Goal: Task Accomplishment & Management: Use online tool/utility

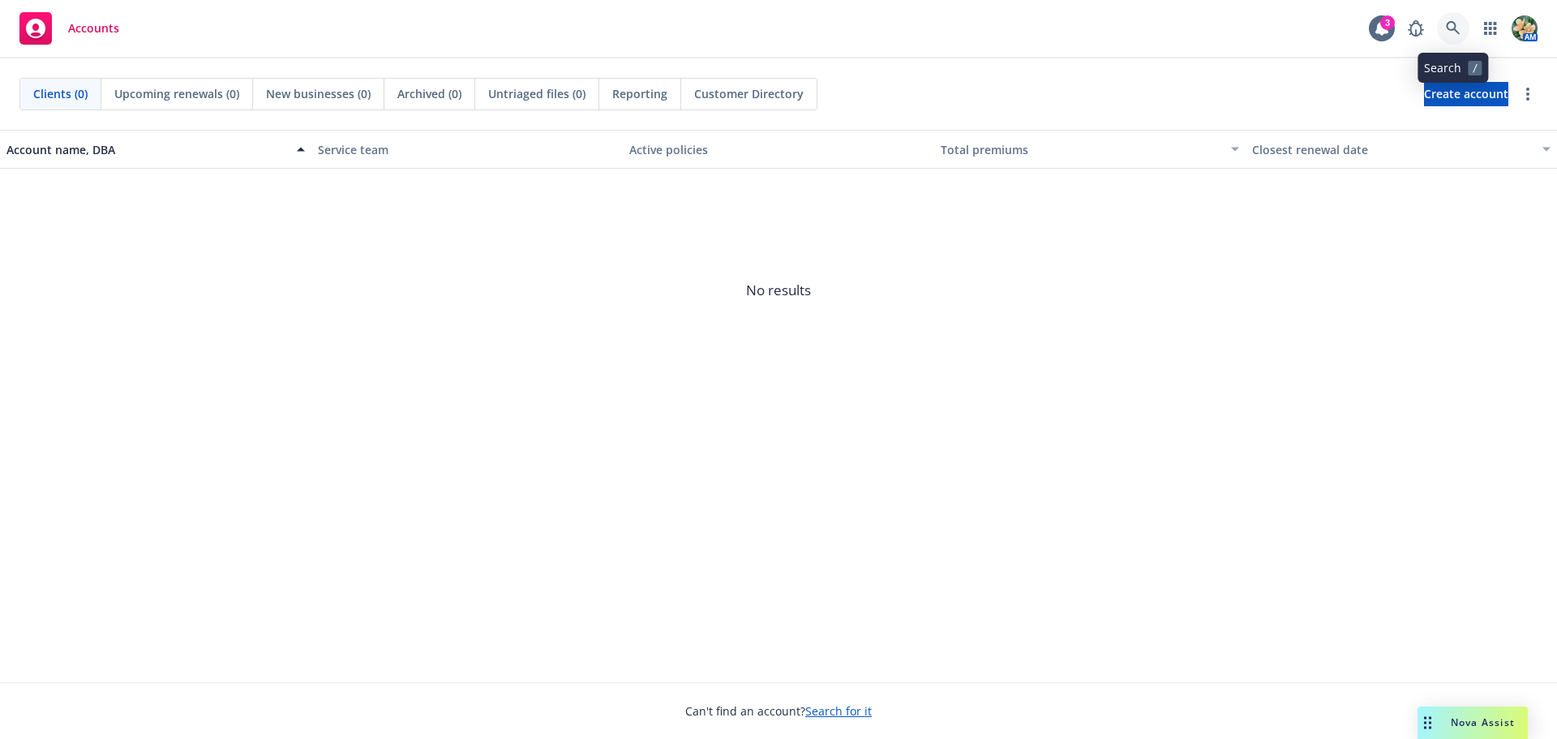
click at [1459, 28] on icon at bounding box center [1453, 28] width 15 height 15
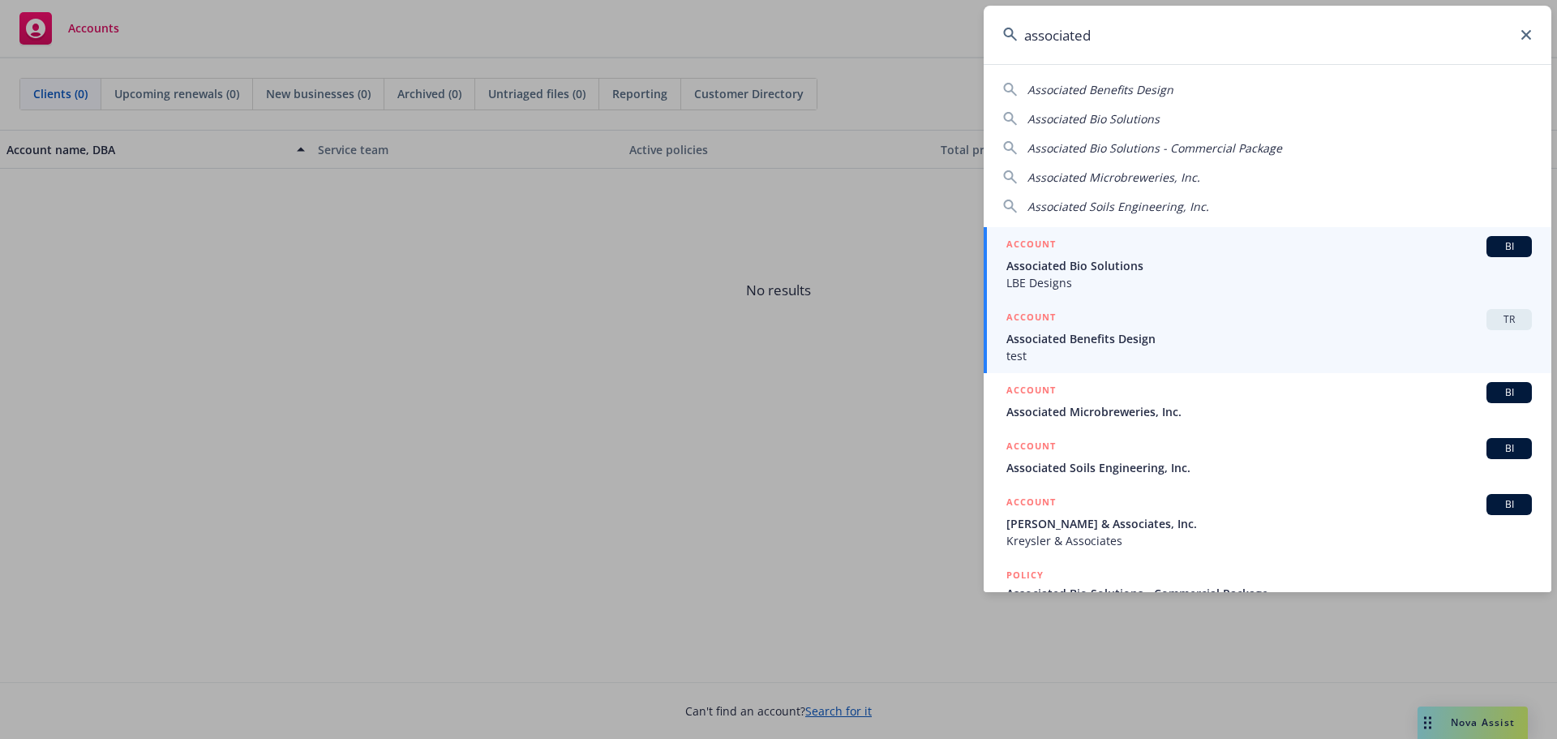
type input "associated"
click at [1176, 333] on span "Associated Benefits Design" at bounding box center [1270, 338] width 526 height 17
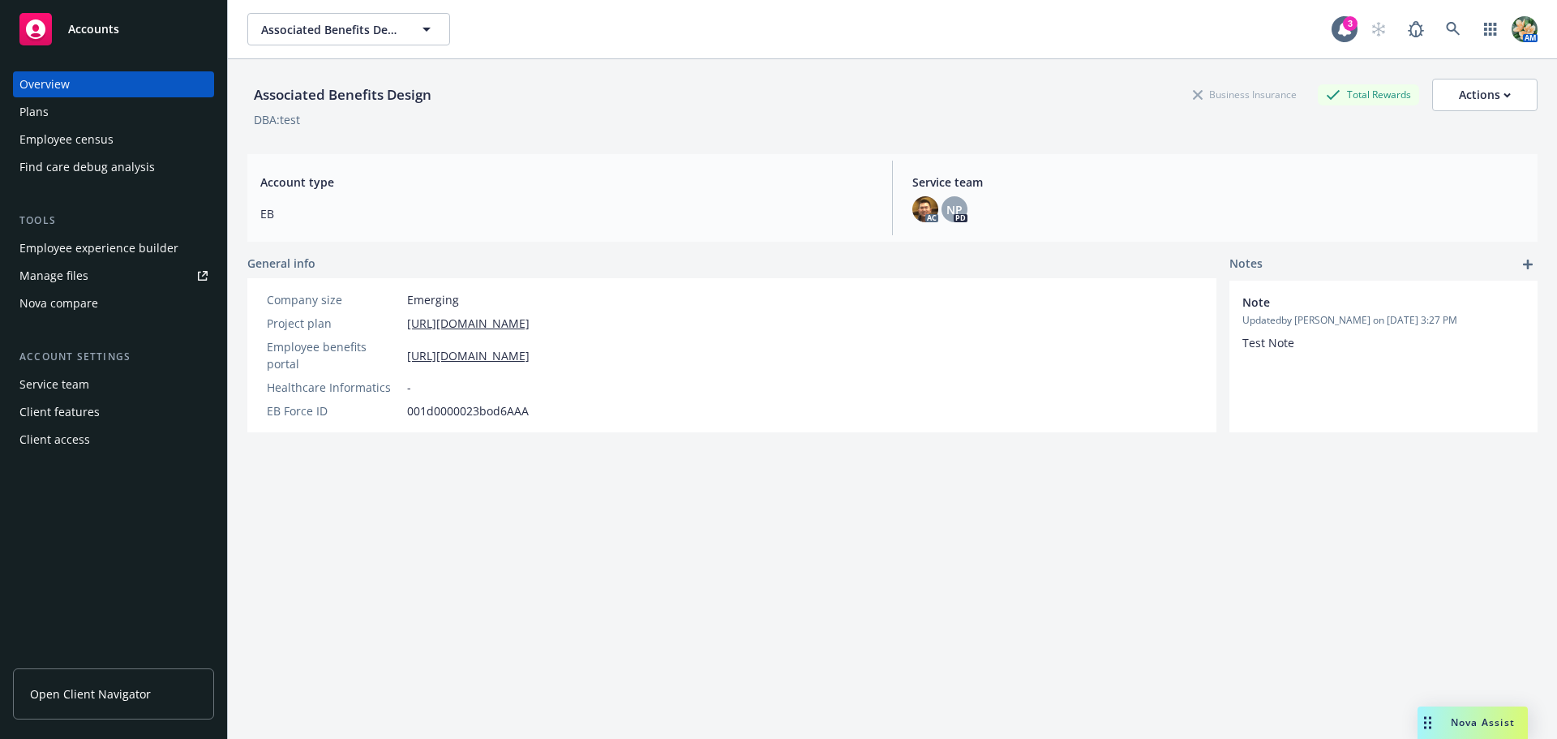
click at [89, 311] on div "Nova compare" at bounding box center [58, 303] width 79 height 26
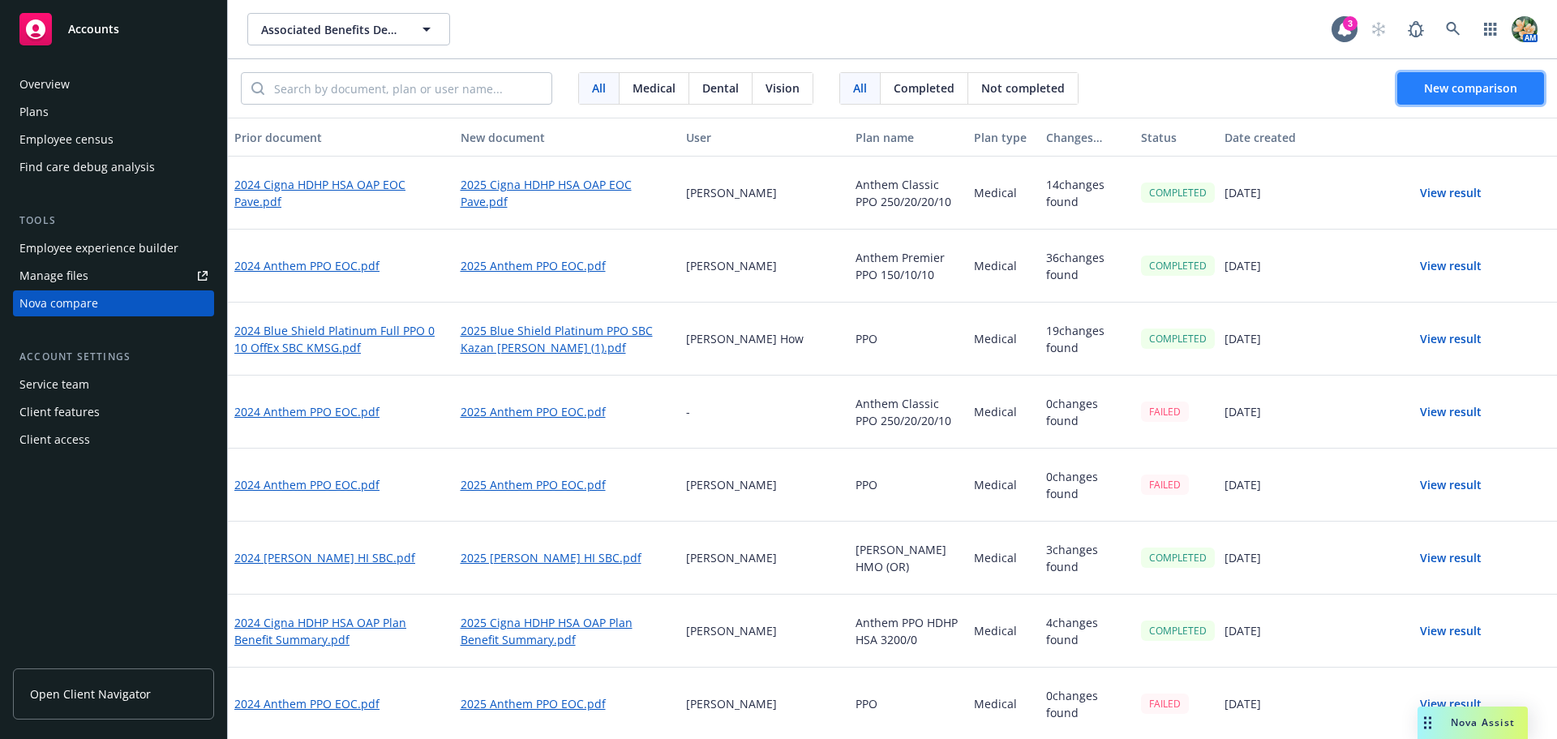
click at [1434, 85] on span "New comparison" at bounding box center [1470, 87] width 93 height 15
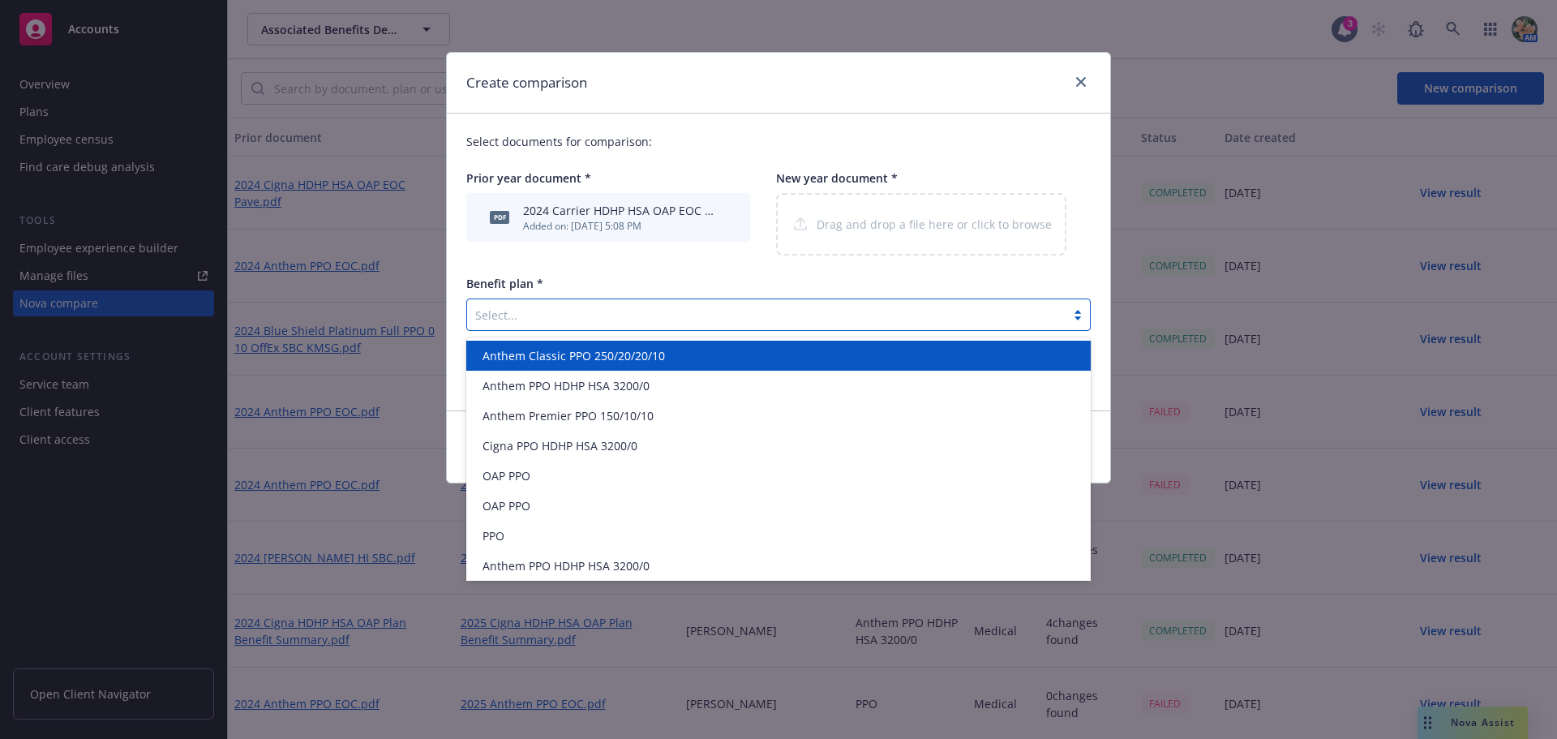
click at [534, 312] on div at bounding box center [766, 314] width 582 height 19
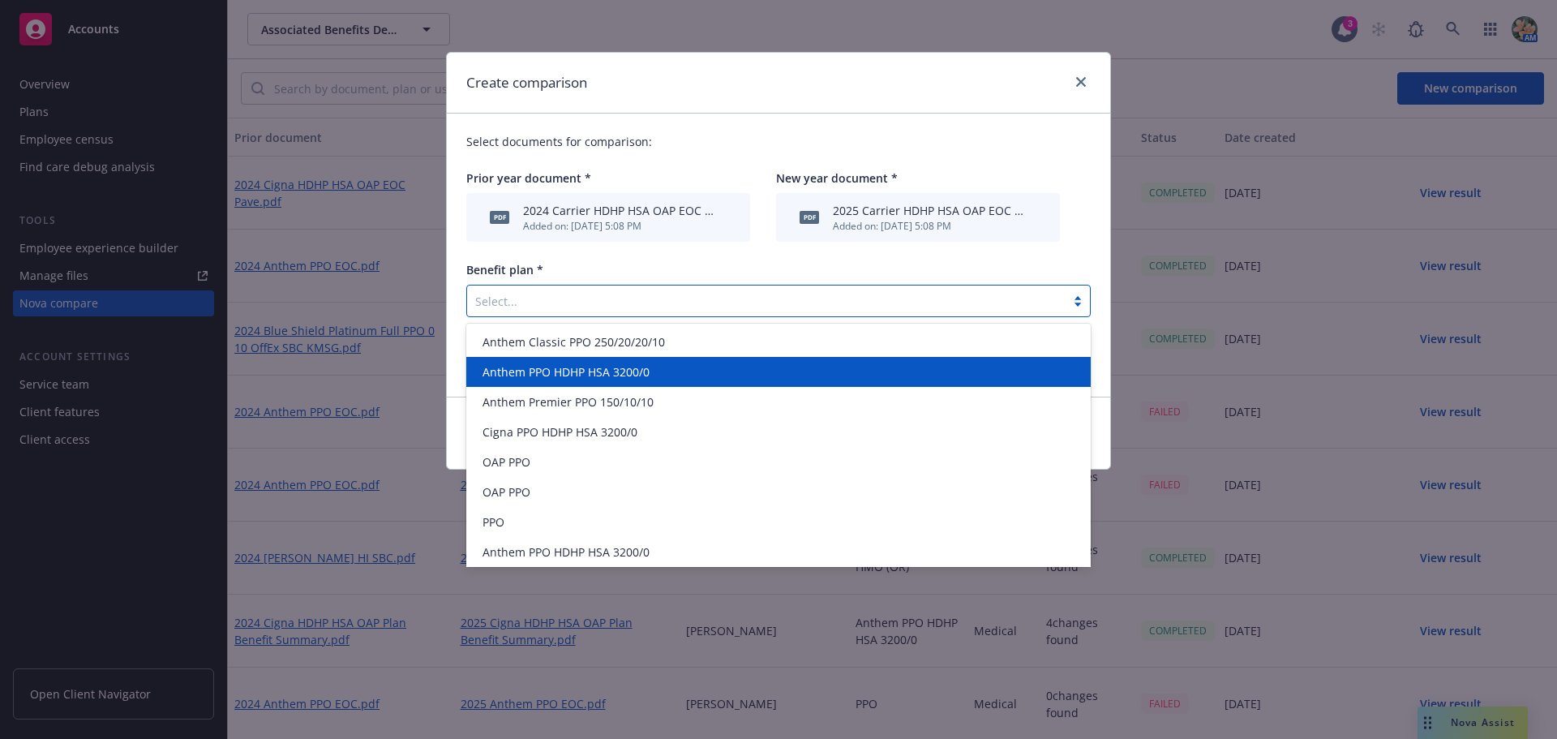
click at [602, 369] on span "Anthem PPO HDHP HSA 3200/0" at bounding box center [566, 371] width 167 height 17
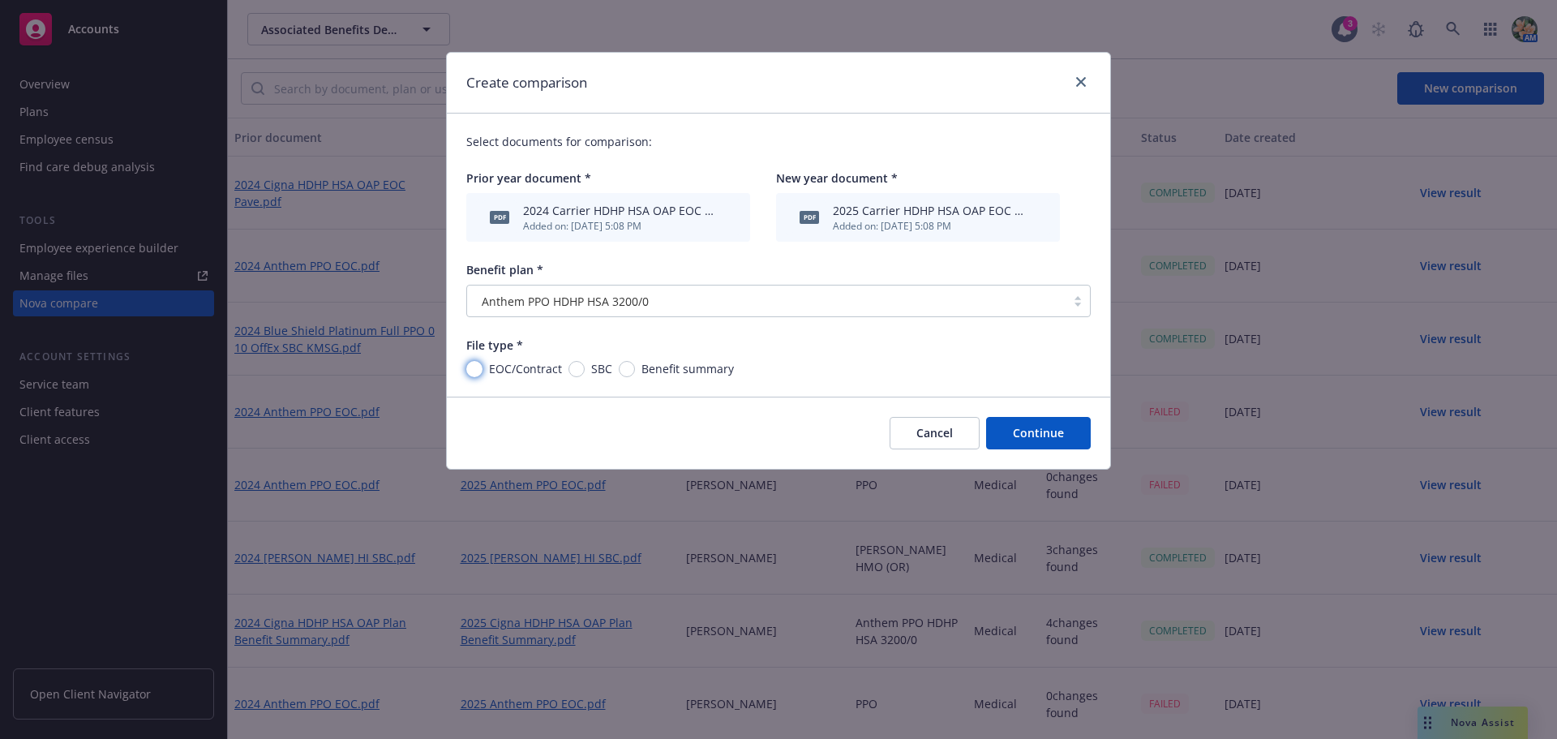
click at [472, 367] on input "EOC/Contract" at bounding box center [474, 369] width 16 height 16
radio input "true"
click at [1050, 434] on button "Continue" at bounding box center [1038, 433] width 105 height 32
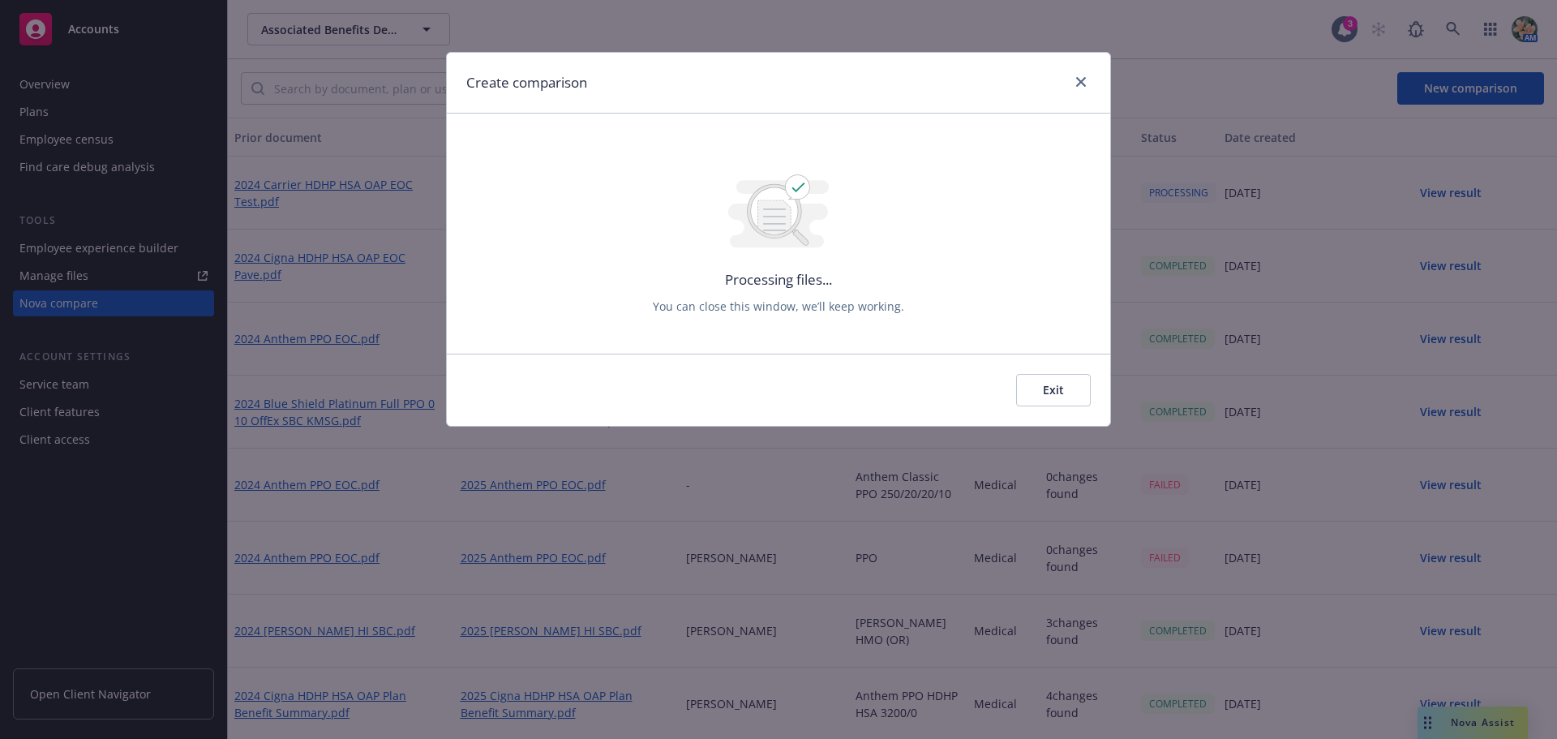
click at [1054, 389] on button "Exit" at bounding box center [1053, 390] width 75 height 32
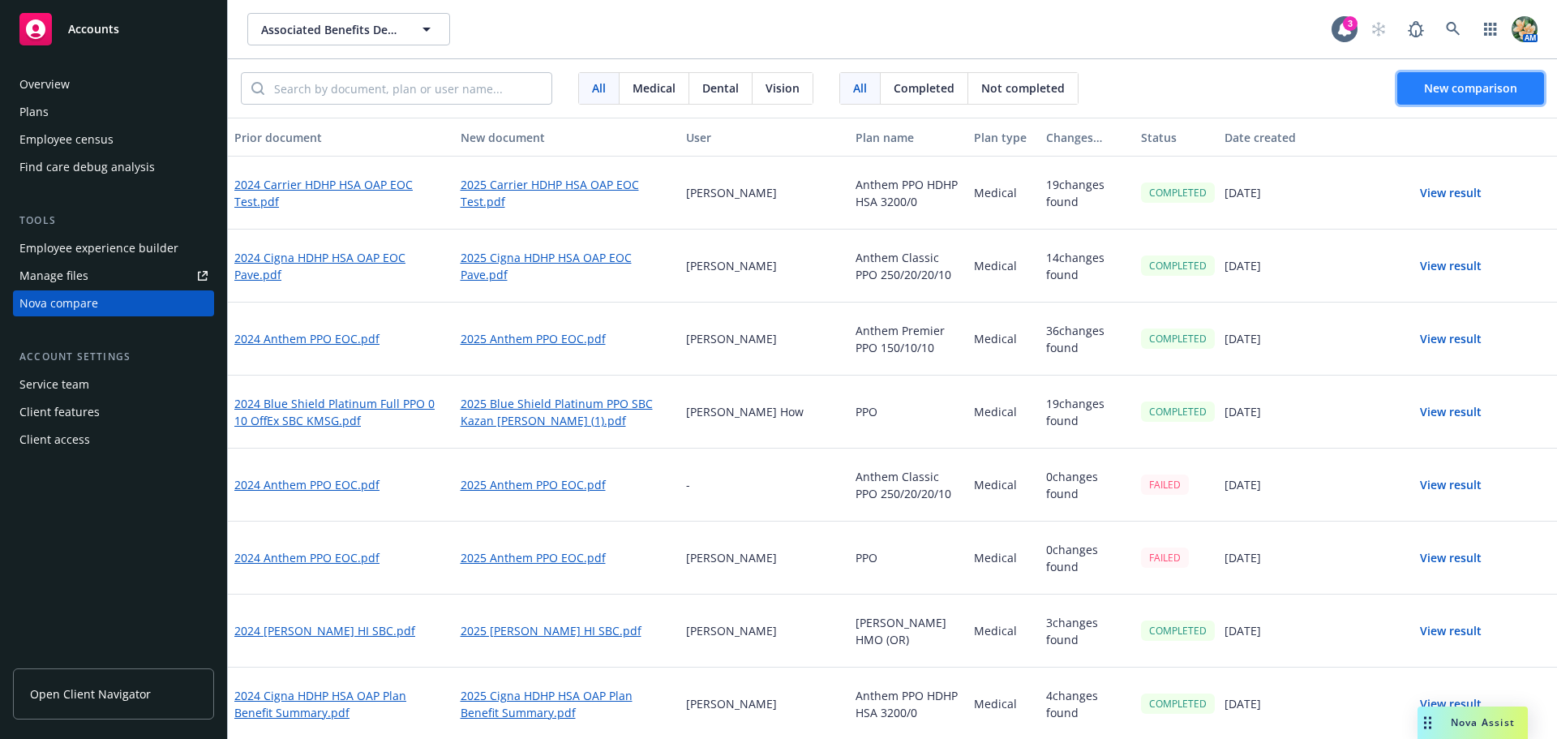
click at [1445, 83] on span "New comparison" at bounding box center [1470, 87] width 93 height 15
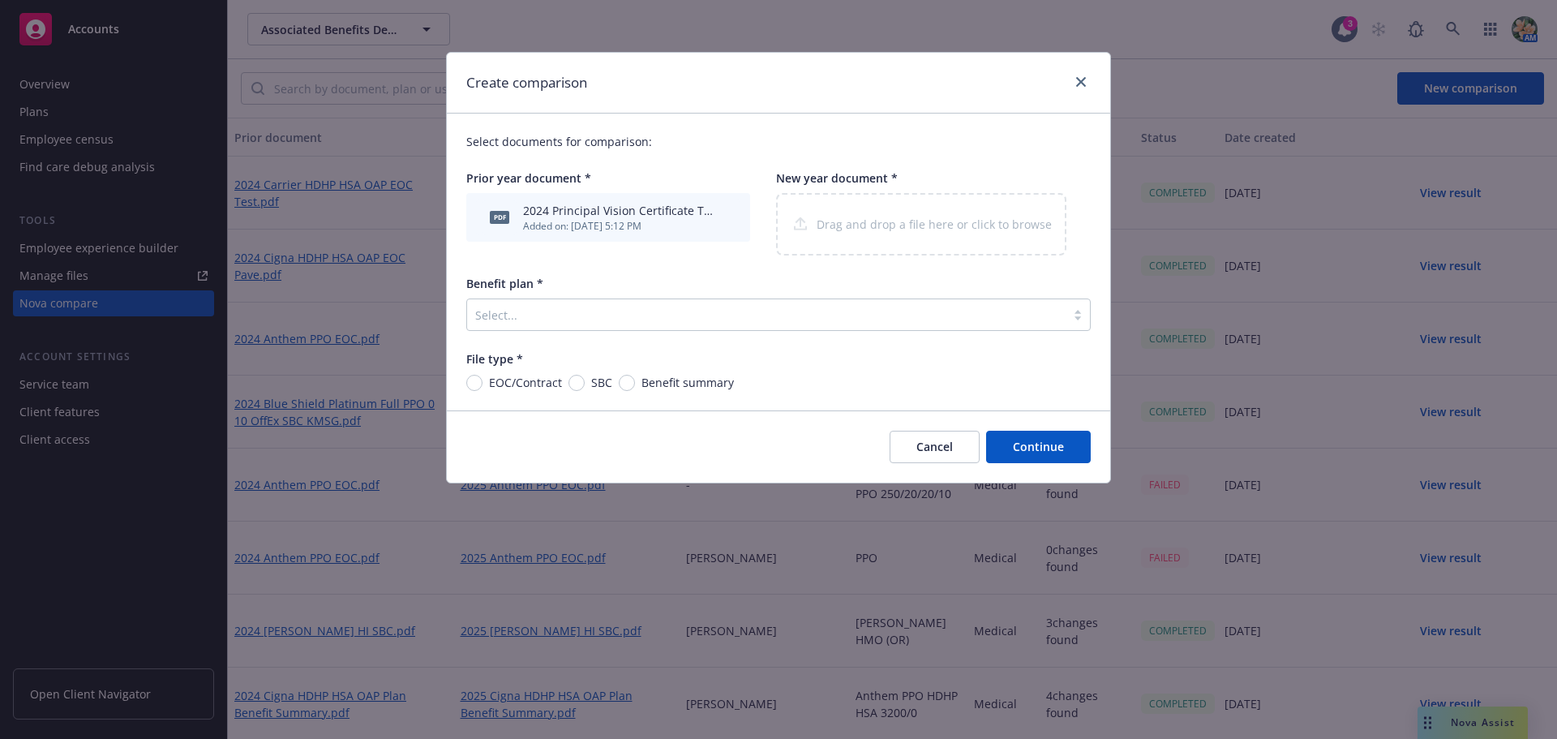
click at [507, 318] on div at bounding box center [766, 314] width 582 height 19
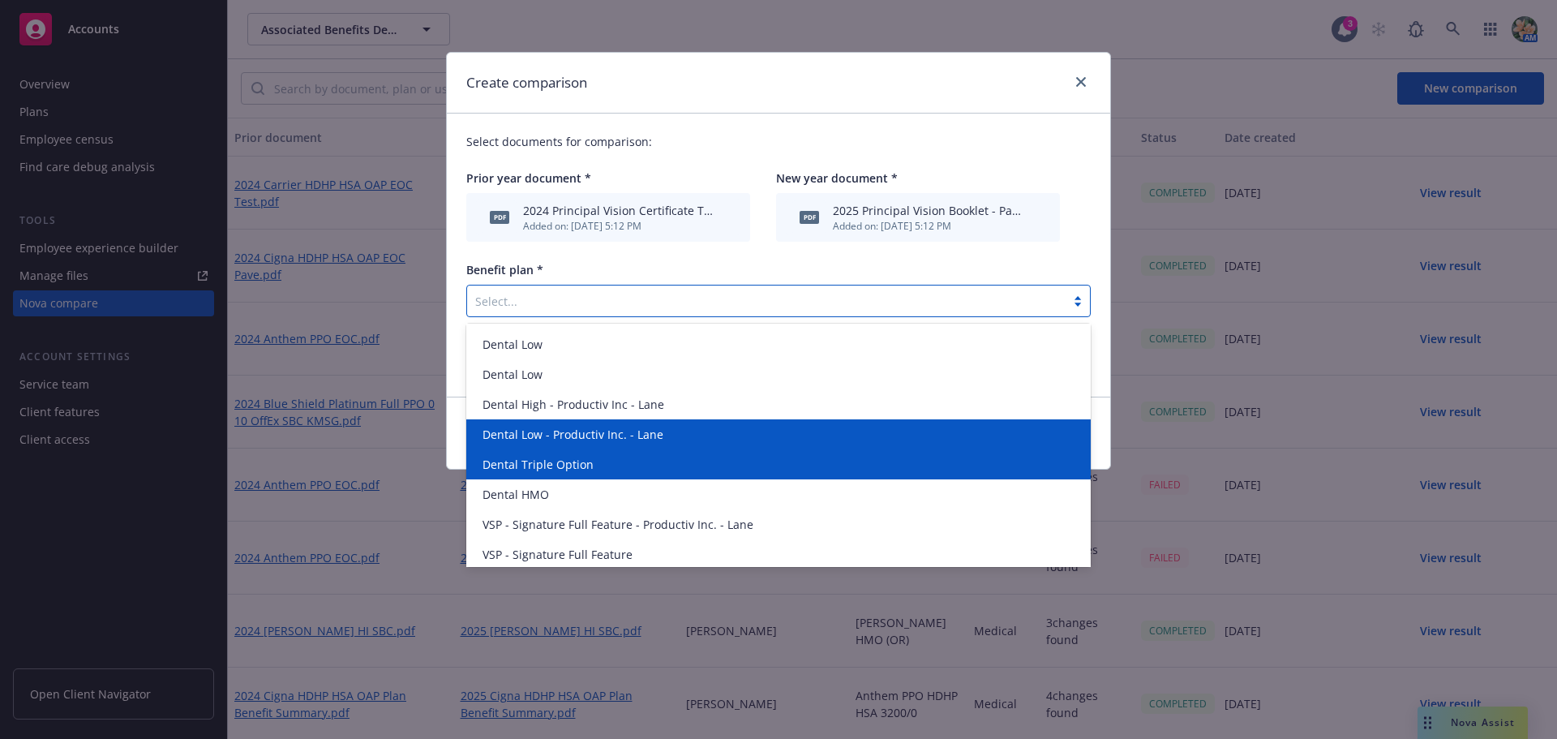
scroll to position [573, 0]
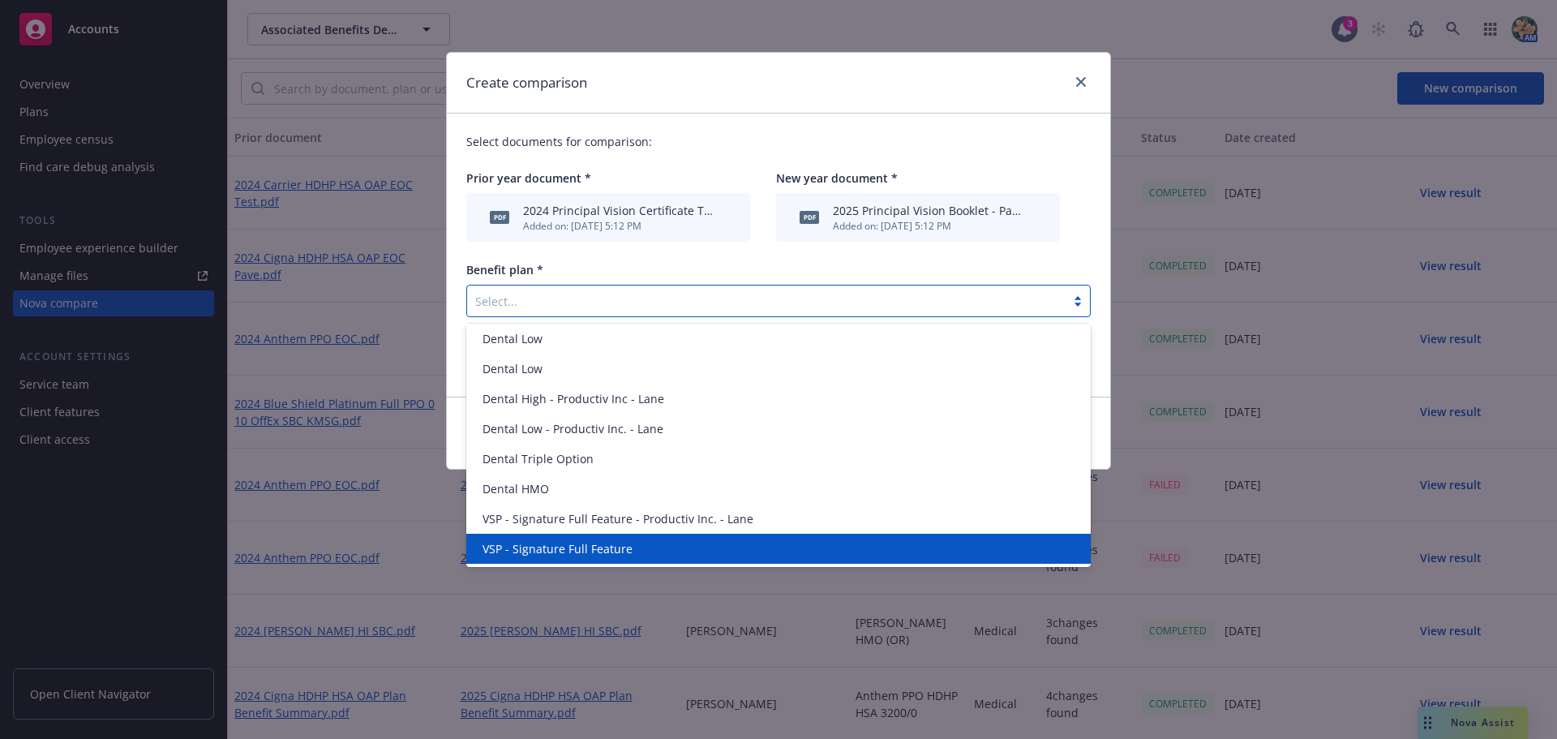
click at [534, 547] on span "VSP - Signature Full Feature" at bounding box center [558, 548] width 150 height 17
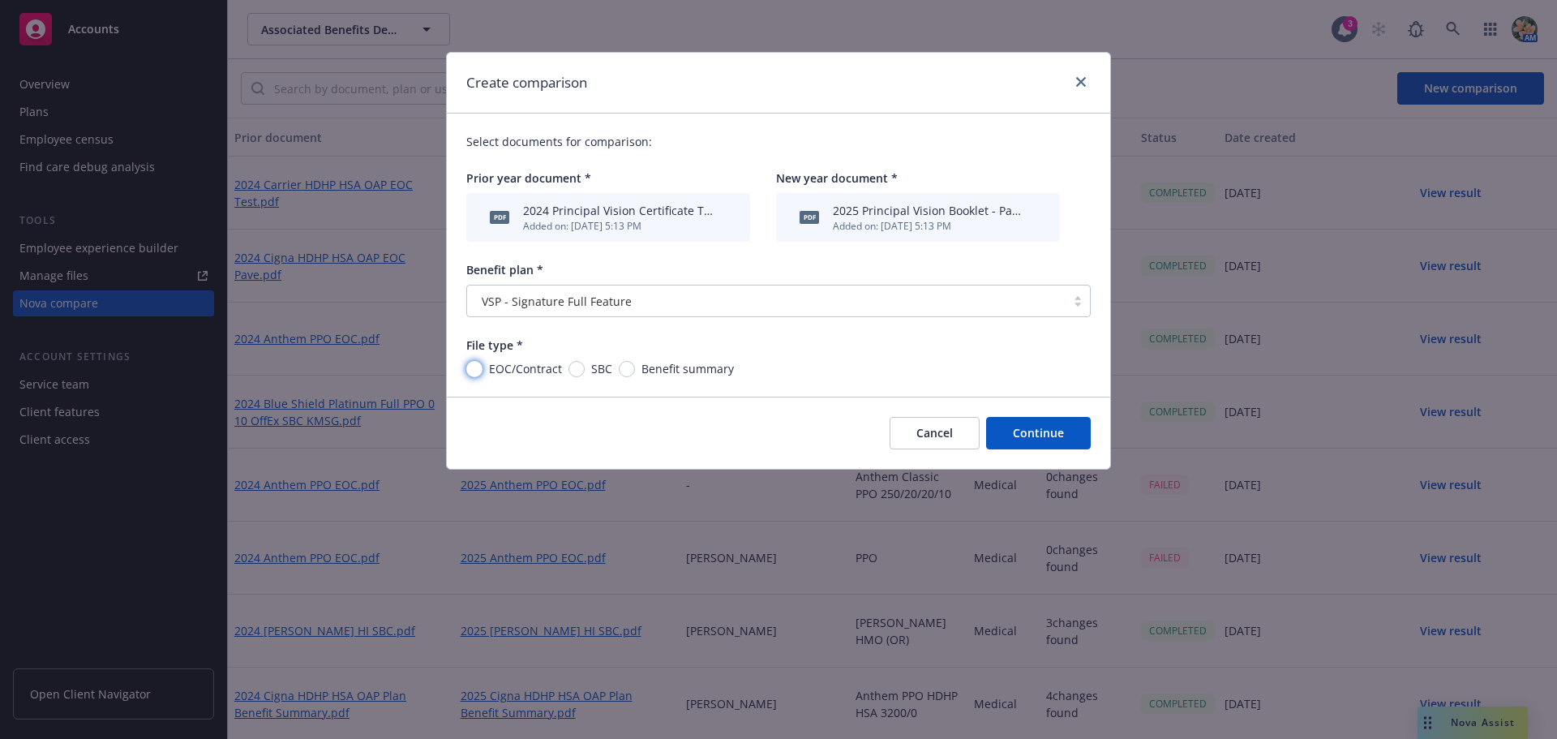
click at [476, 367] on input "EOC/Contract" at bounding box center [474, 369] width 16 height 16
radio input "true"
click at [1052, 436] on button "Continue" at bounding box center [1038, 433] width 105 height 32
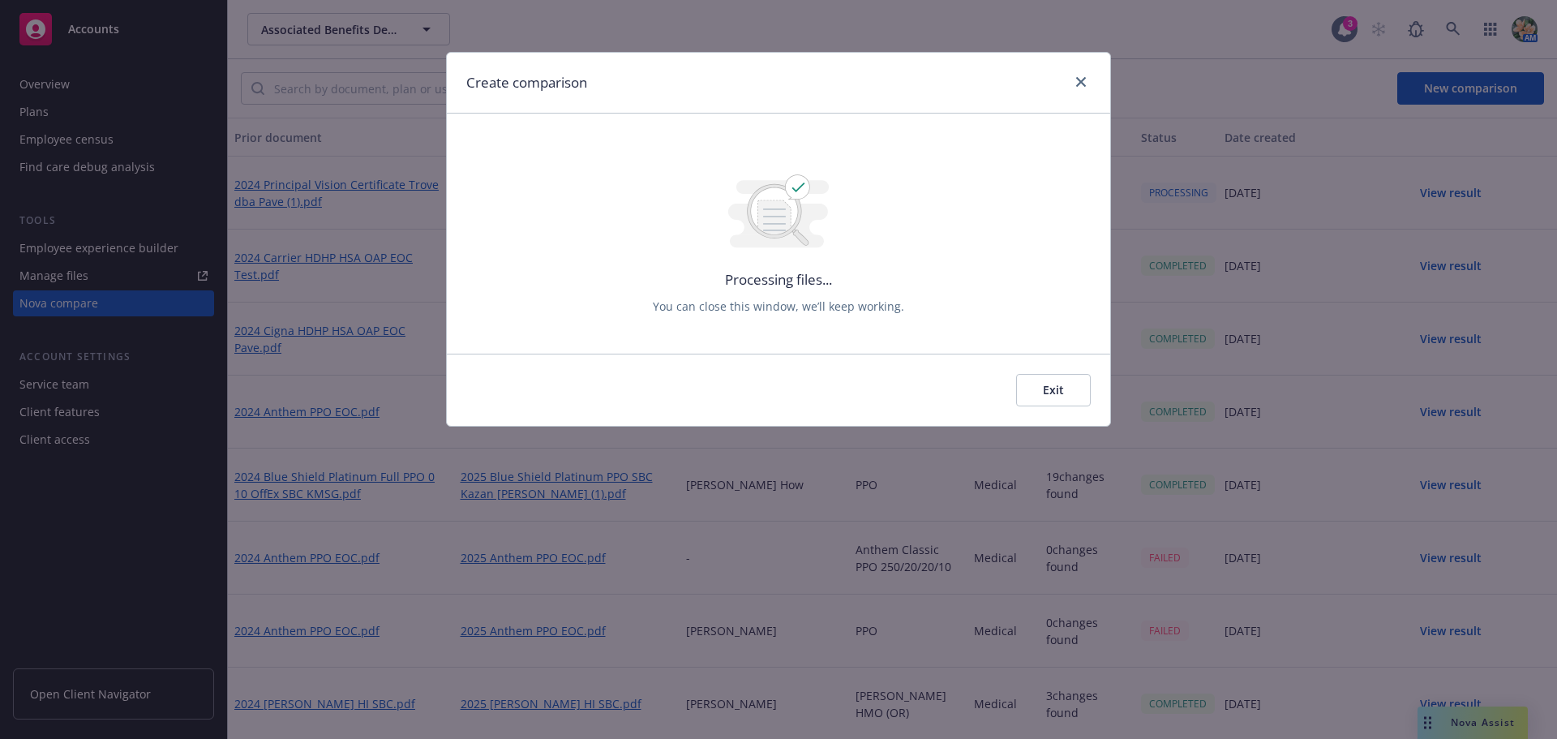
click at [1050, 388] on button "Exit" at bounding box center [1053, 390] width 75 height 32
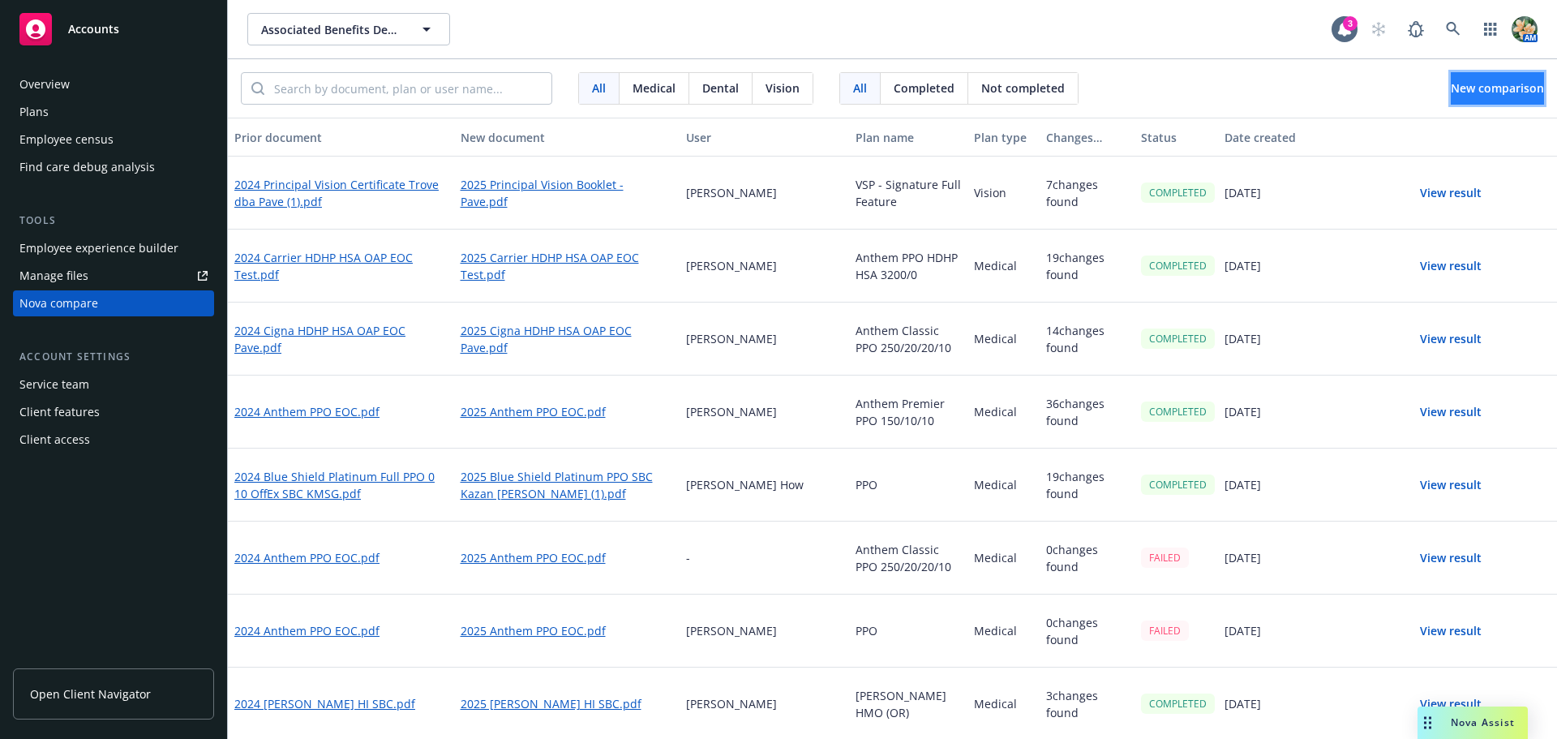
click at [1505, 83] on span "New comparison" at bounding box center [1497, 87] width 93 height 15
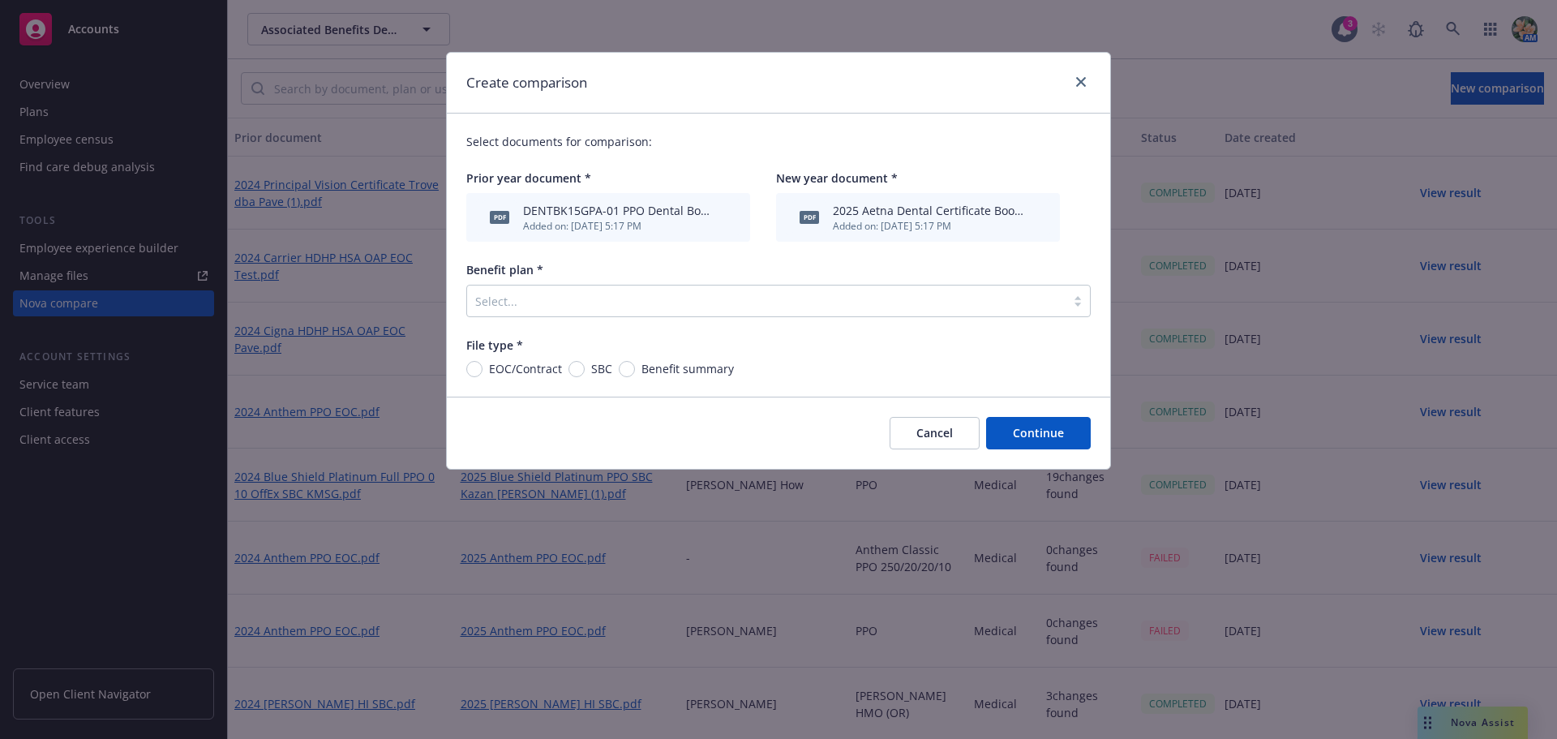
click at [615, 299] on div at bounding box center [766, 300] width 582 height 19
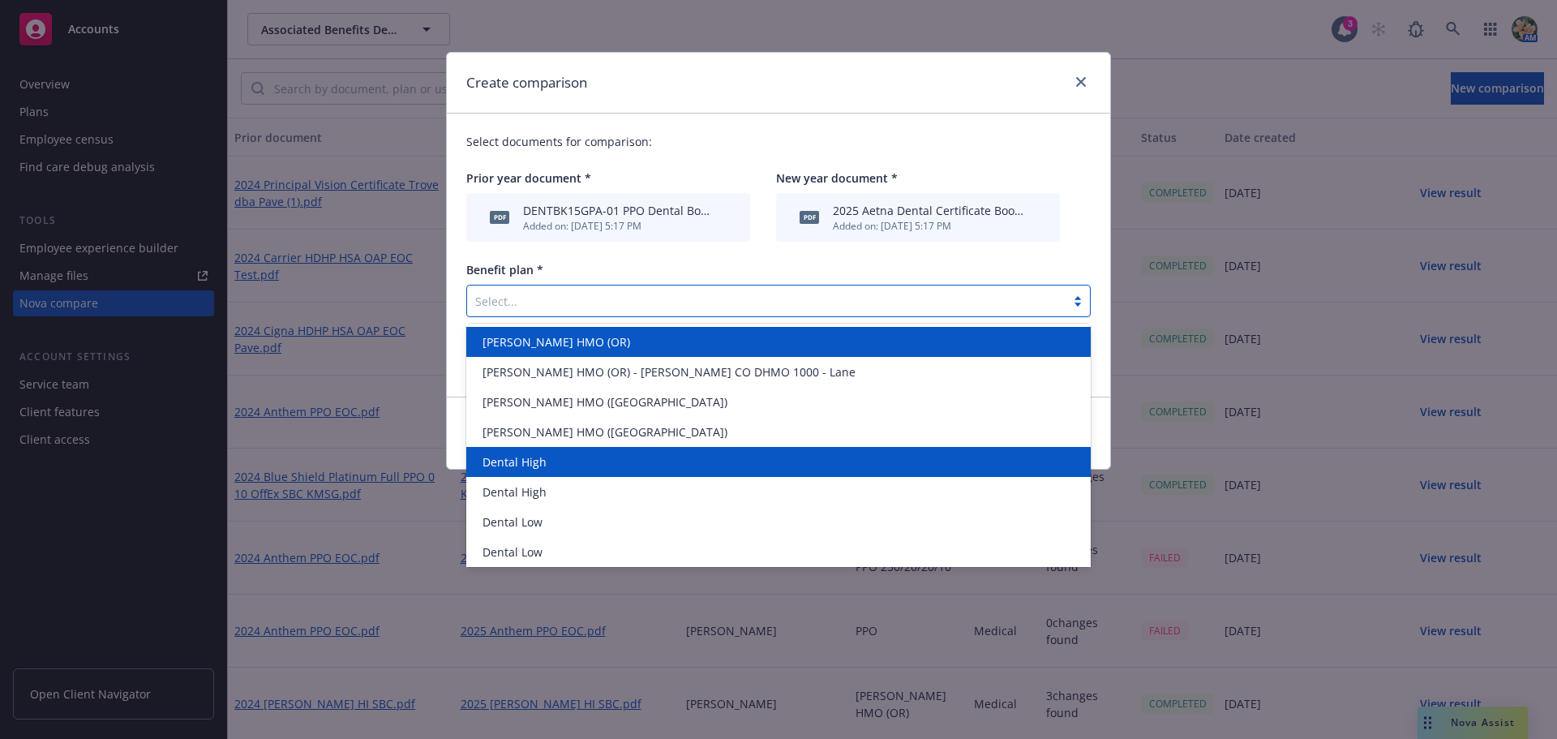
scroll to position [406, 0]
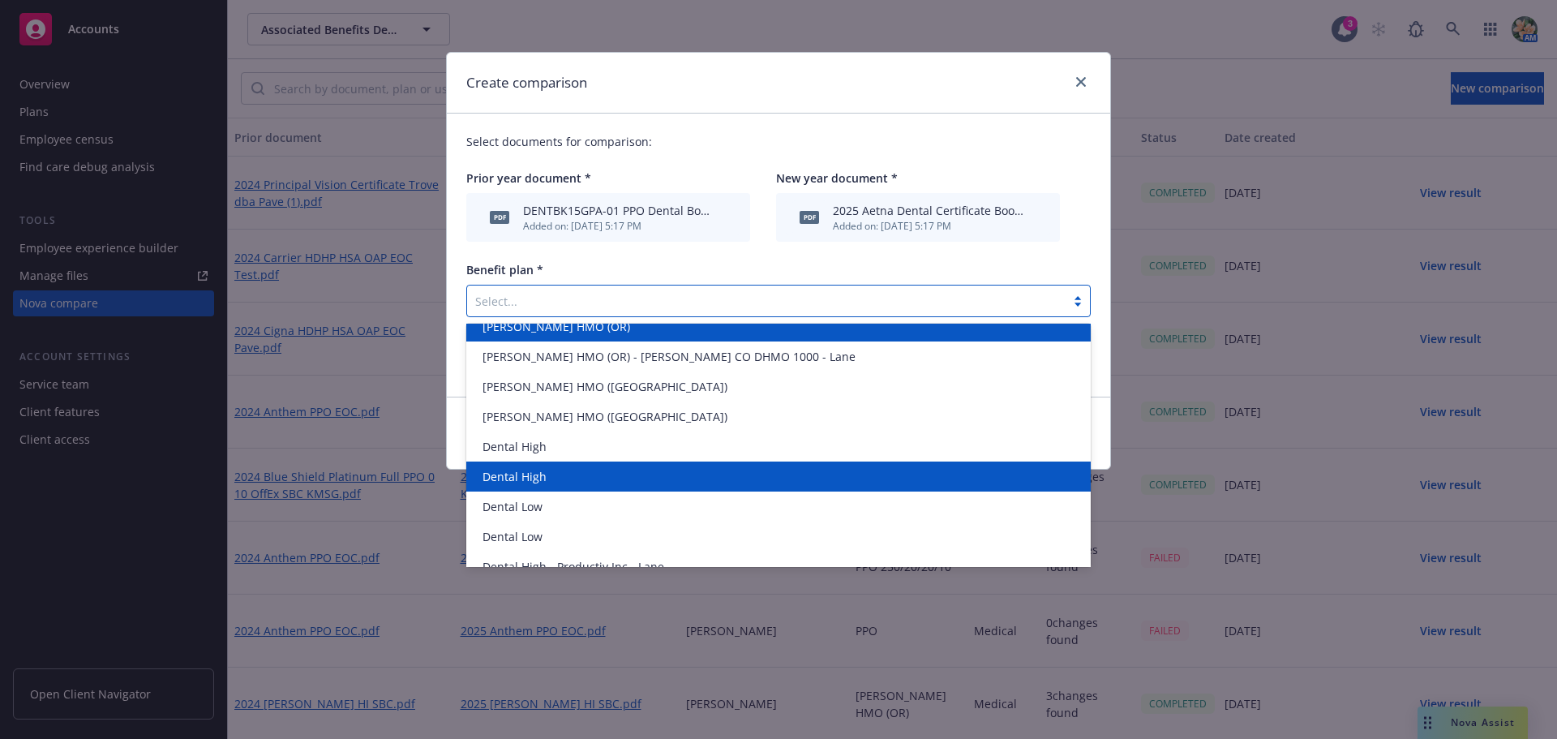
click at [589, 468] on div "Dental High" at bounding box center [778, 476] width 605 height 17
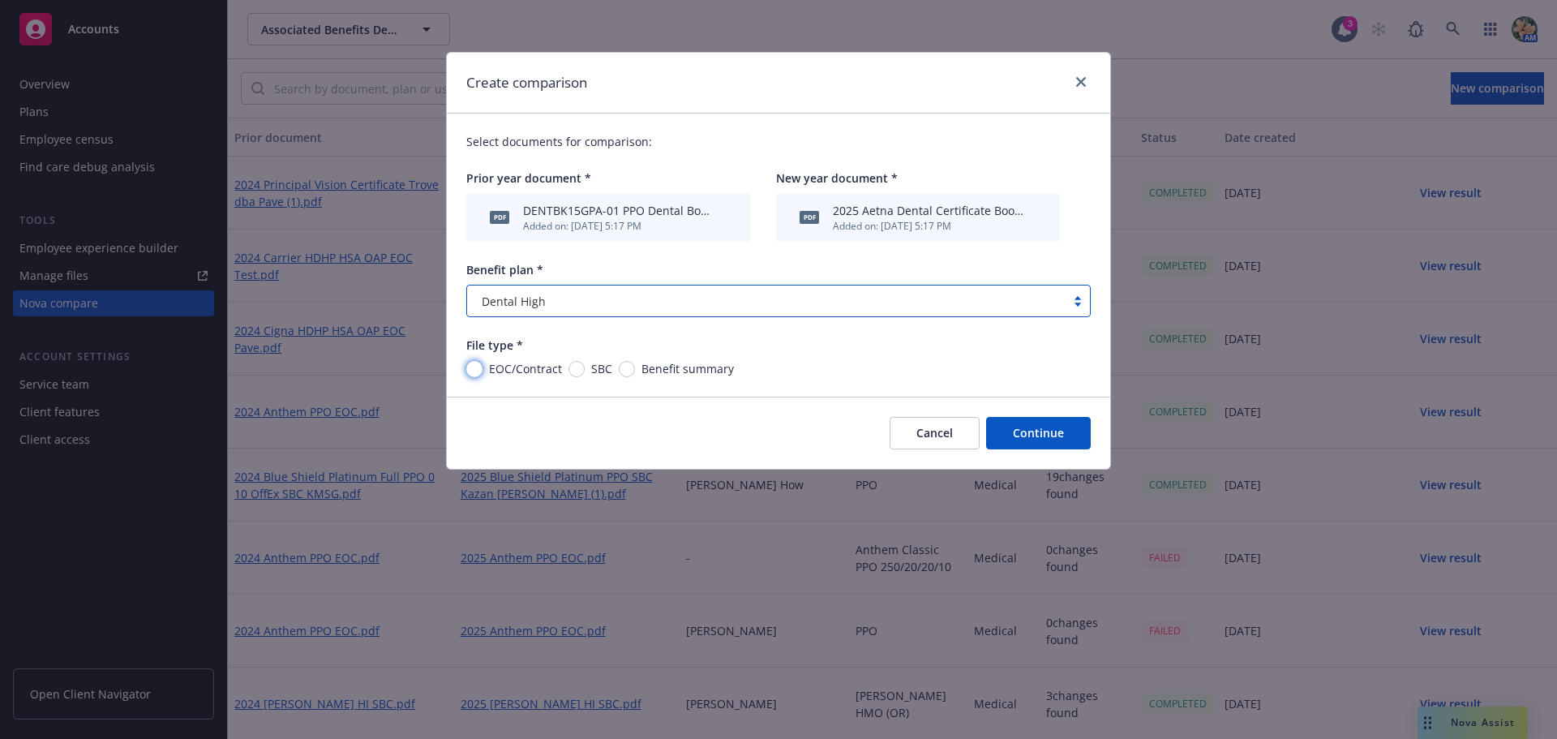
click at [475, 367] on input "EOC/Contract" at bounding box center [474, 369] width 16 height 16
radio input "true"
click at [1070, 429] on button "Continue" at bounding box center [1038, 433] width 105 height 32
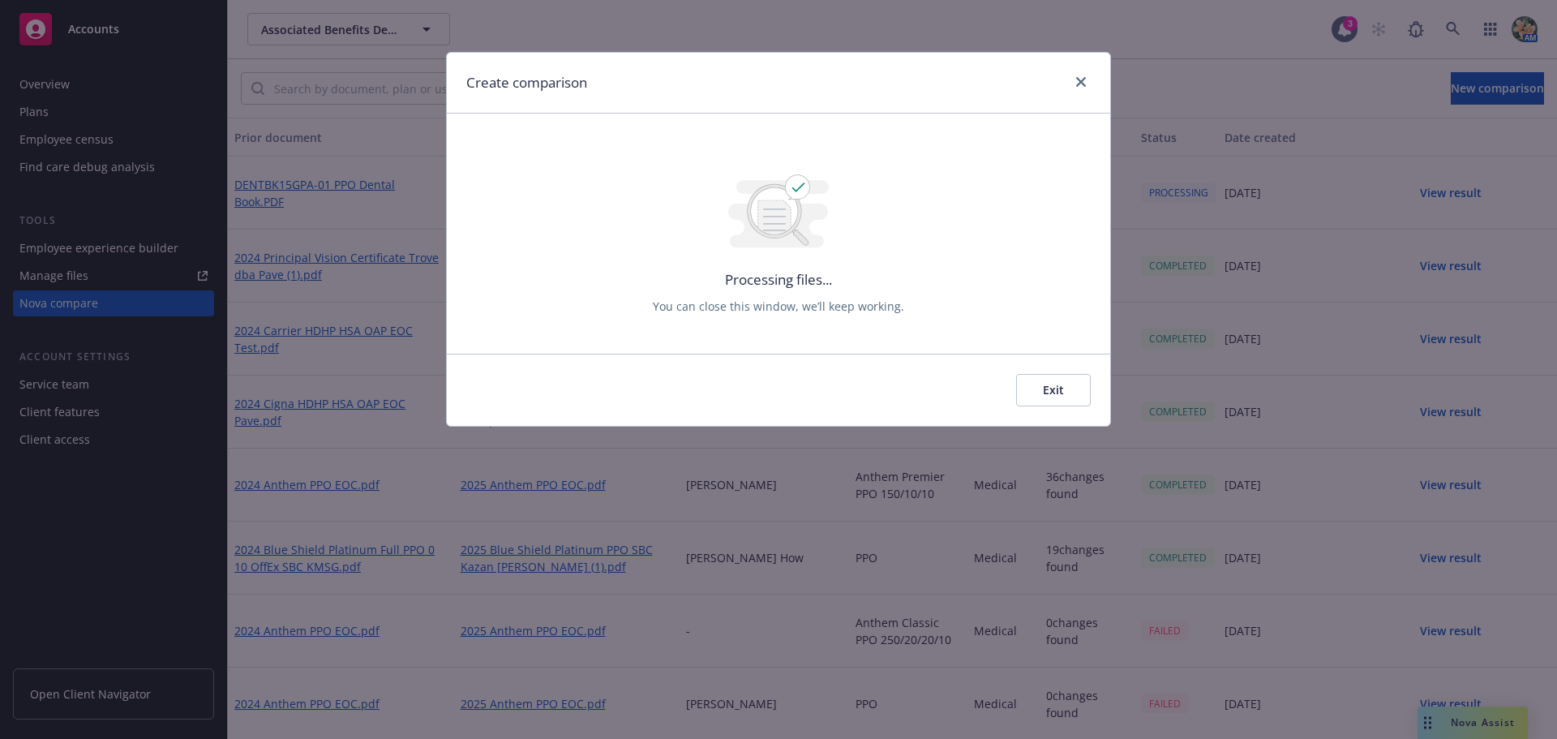
click at [1041, 378] on button "Exit" at bounding box center [1053, 390] width 75 height 32
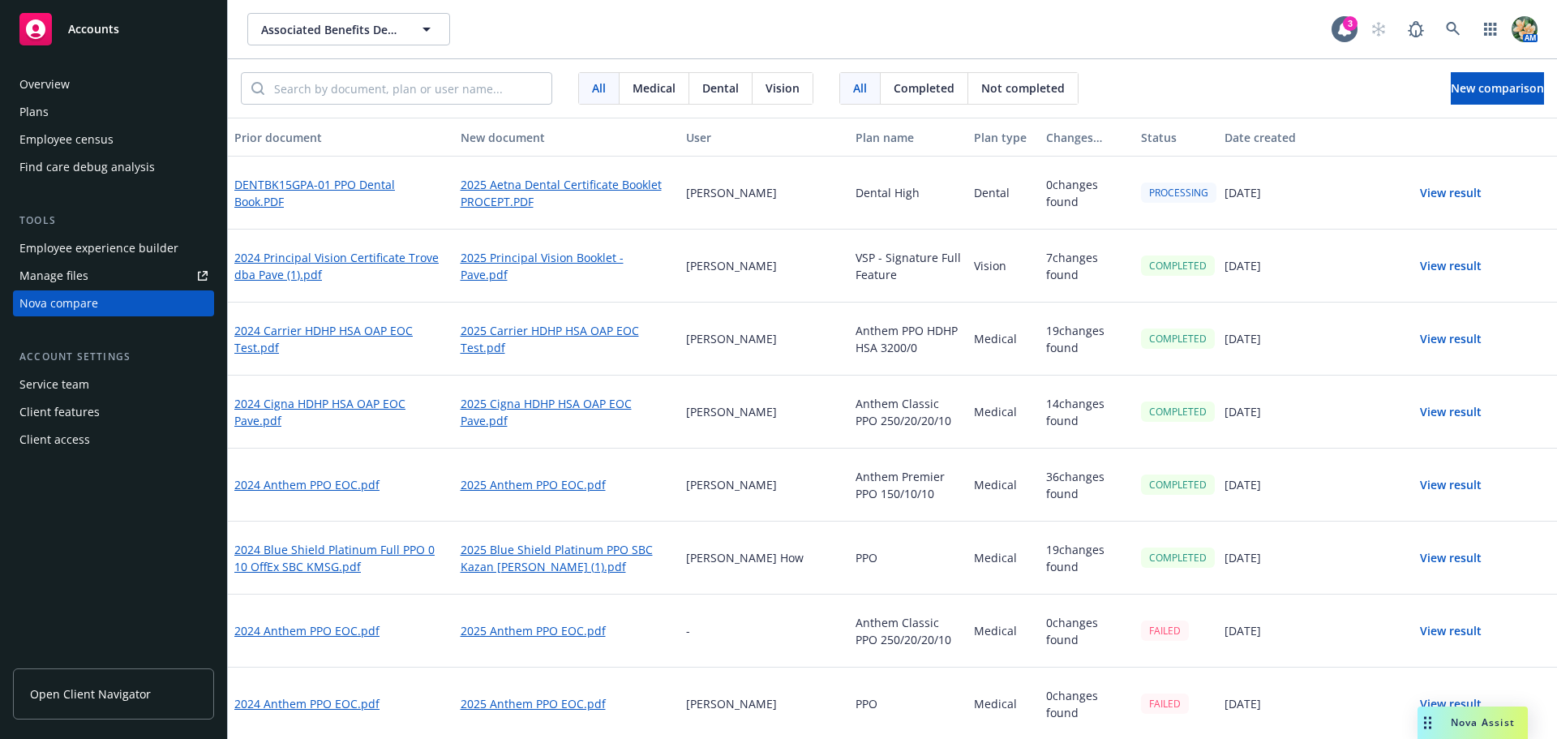
click at [1439, 341] on button "View result" at bounding box center [1451, 339] width 114 height 32
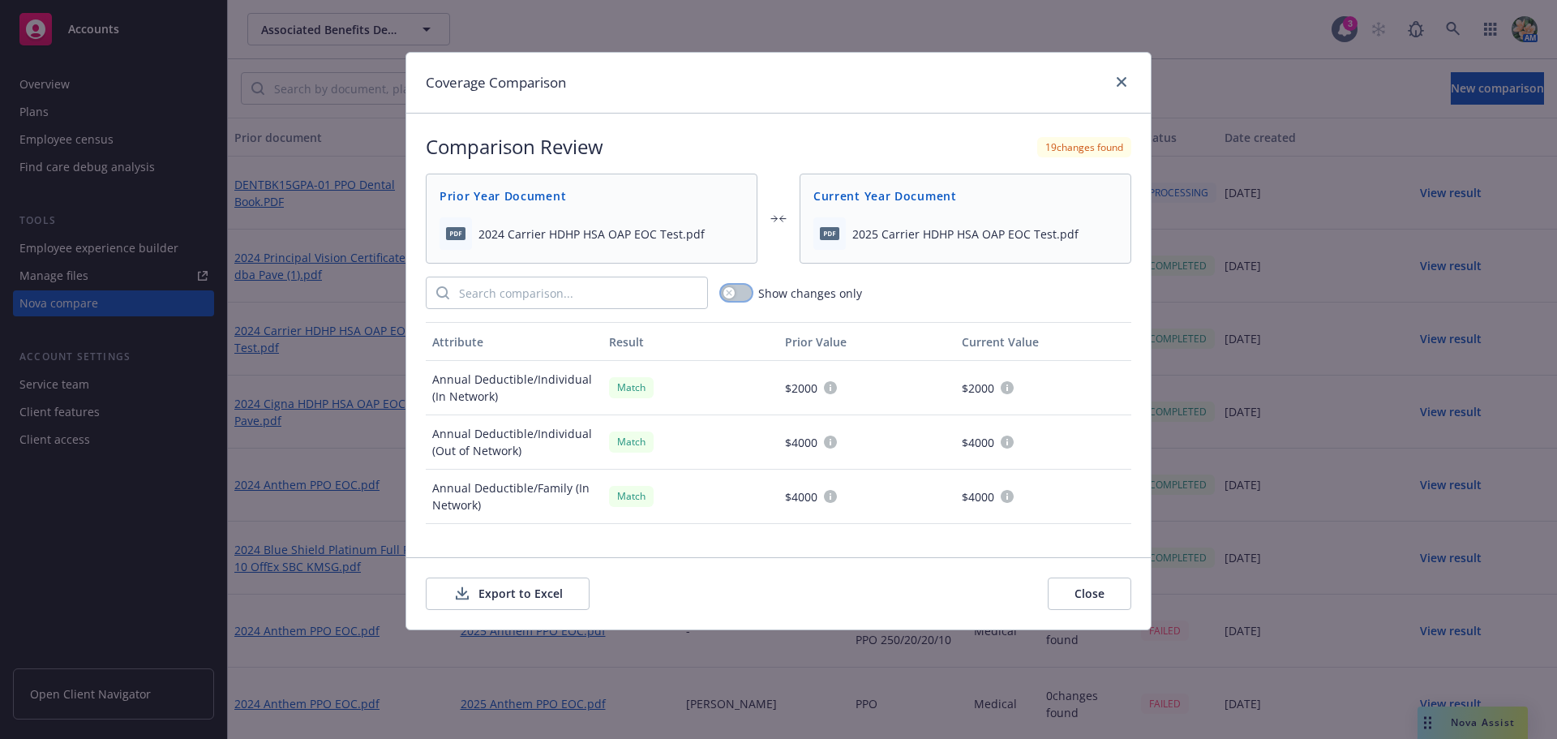
click at [733, 294] on div "button" at bounding box center [728, 292] width 11 height 11
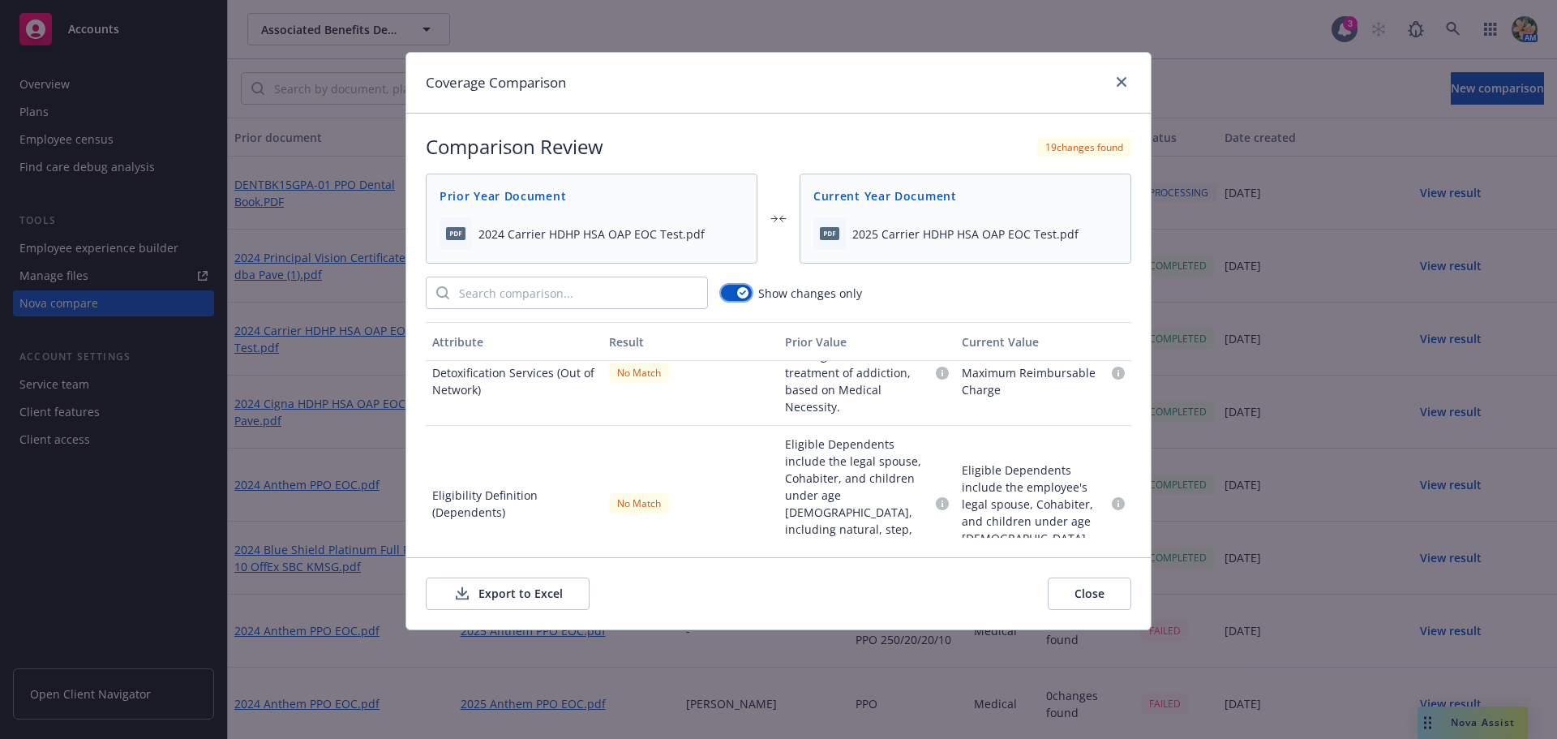
scroll to position [758, 0]
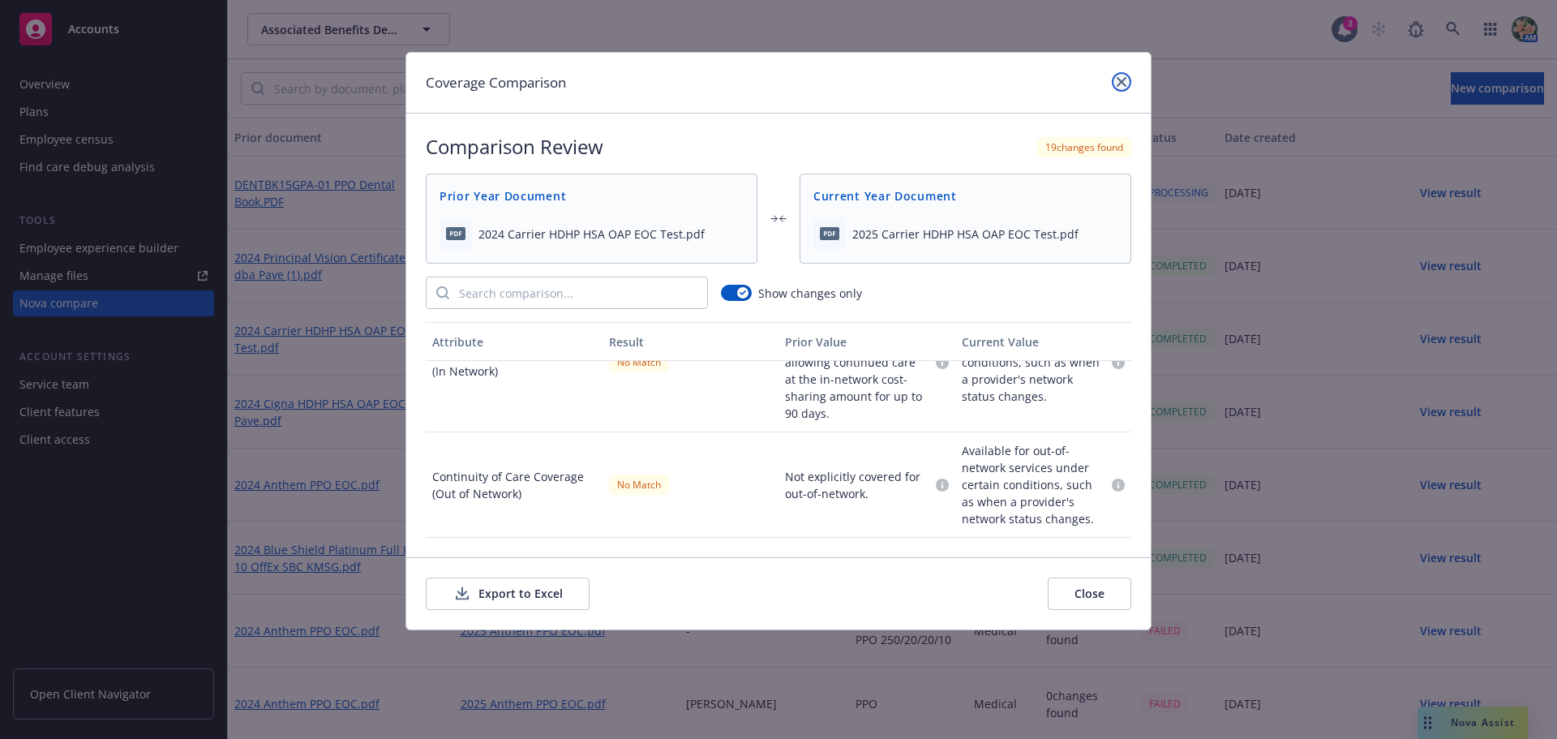
click at [1119, 86] on icon "close" at bounding box center [1122, 82] width 10 height 10
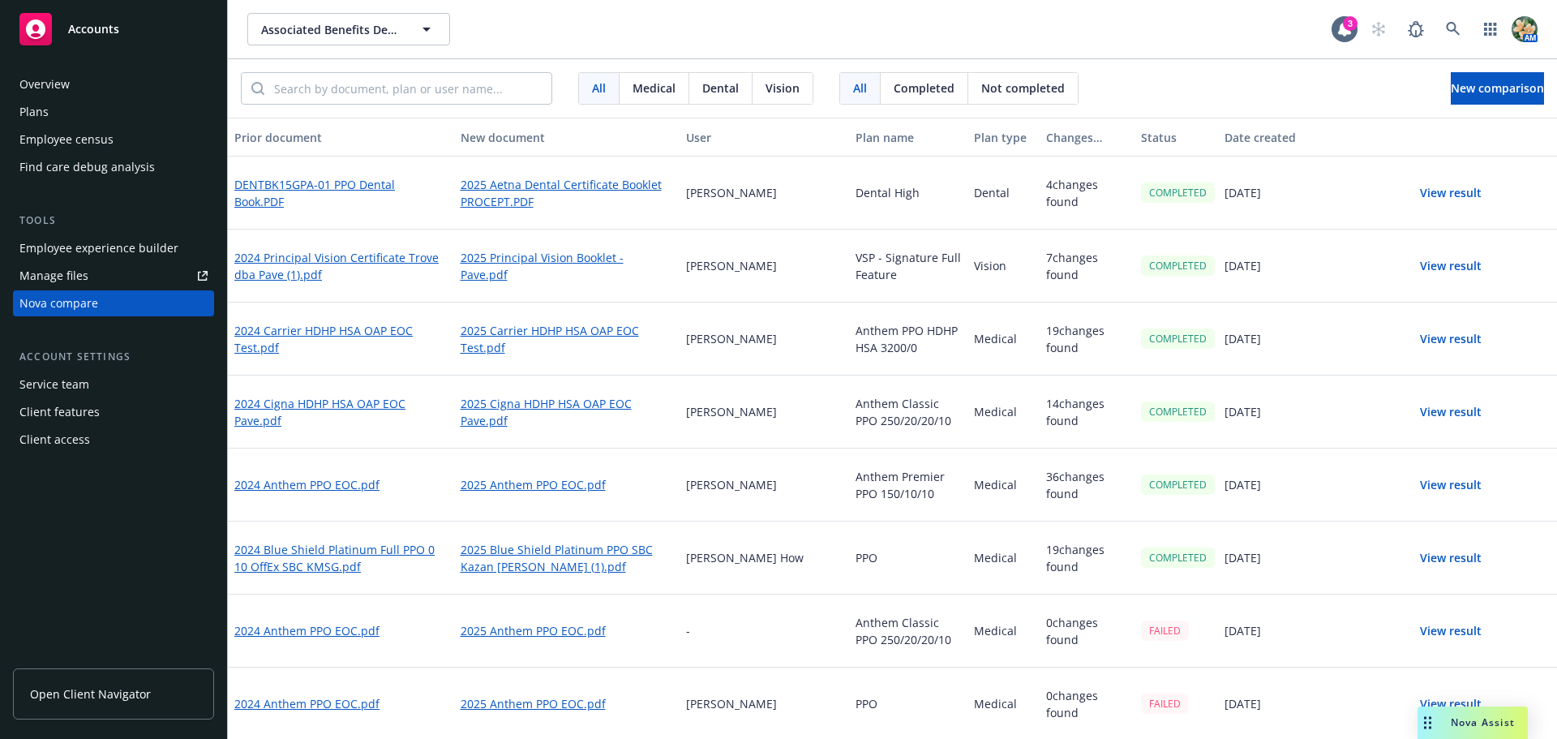
click at [41, 125] on div "Overview Plans Employee census Find care debug analysis" at bounding box center [113, 125] width 201 height 109
click at [40, 124] on div "Plans" at bounding box center [33, 112] width 29 height 26
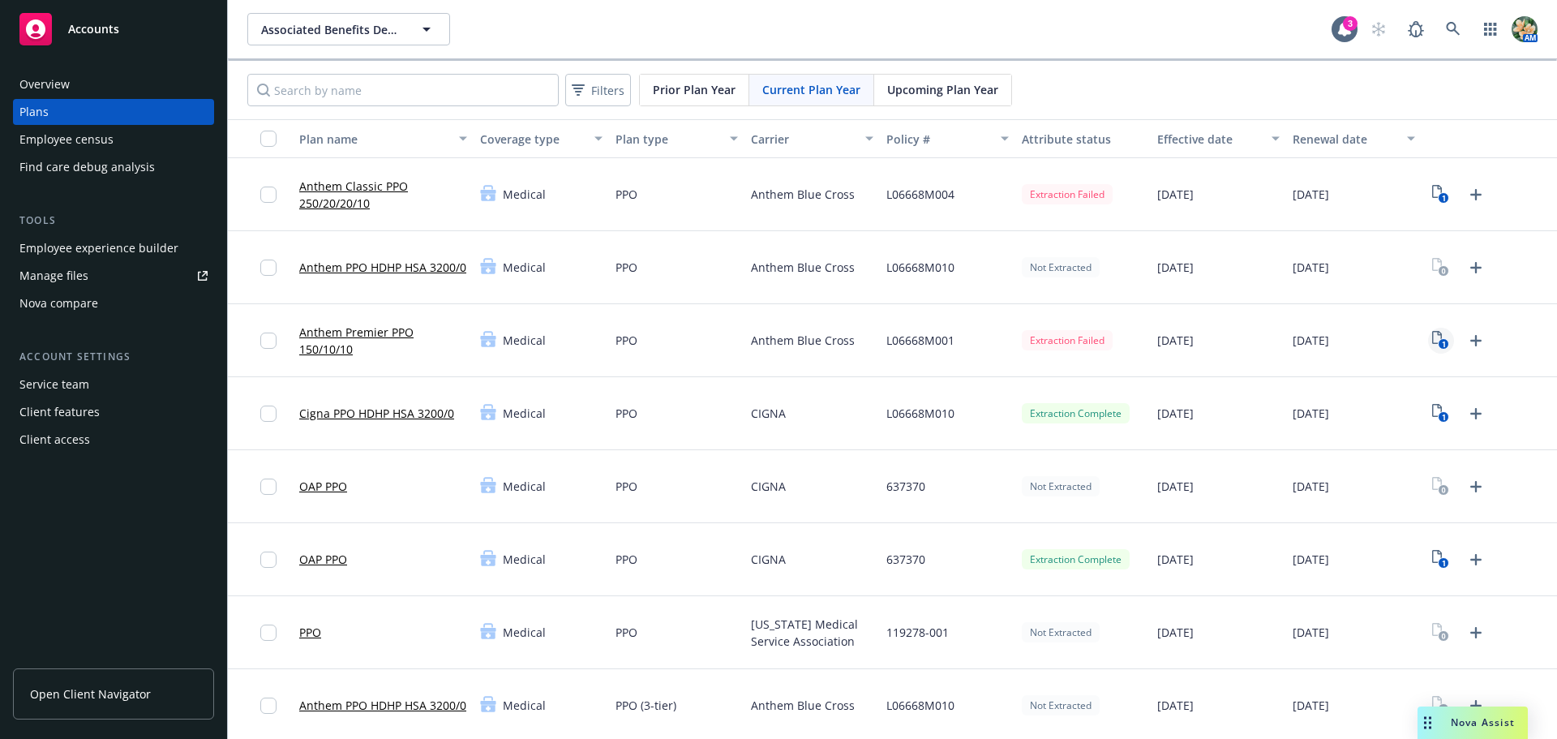
click at [1434, 337] on icon "1" at bounding box center [1440, 340] width 17 height 19
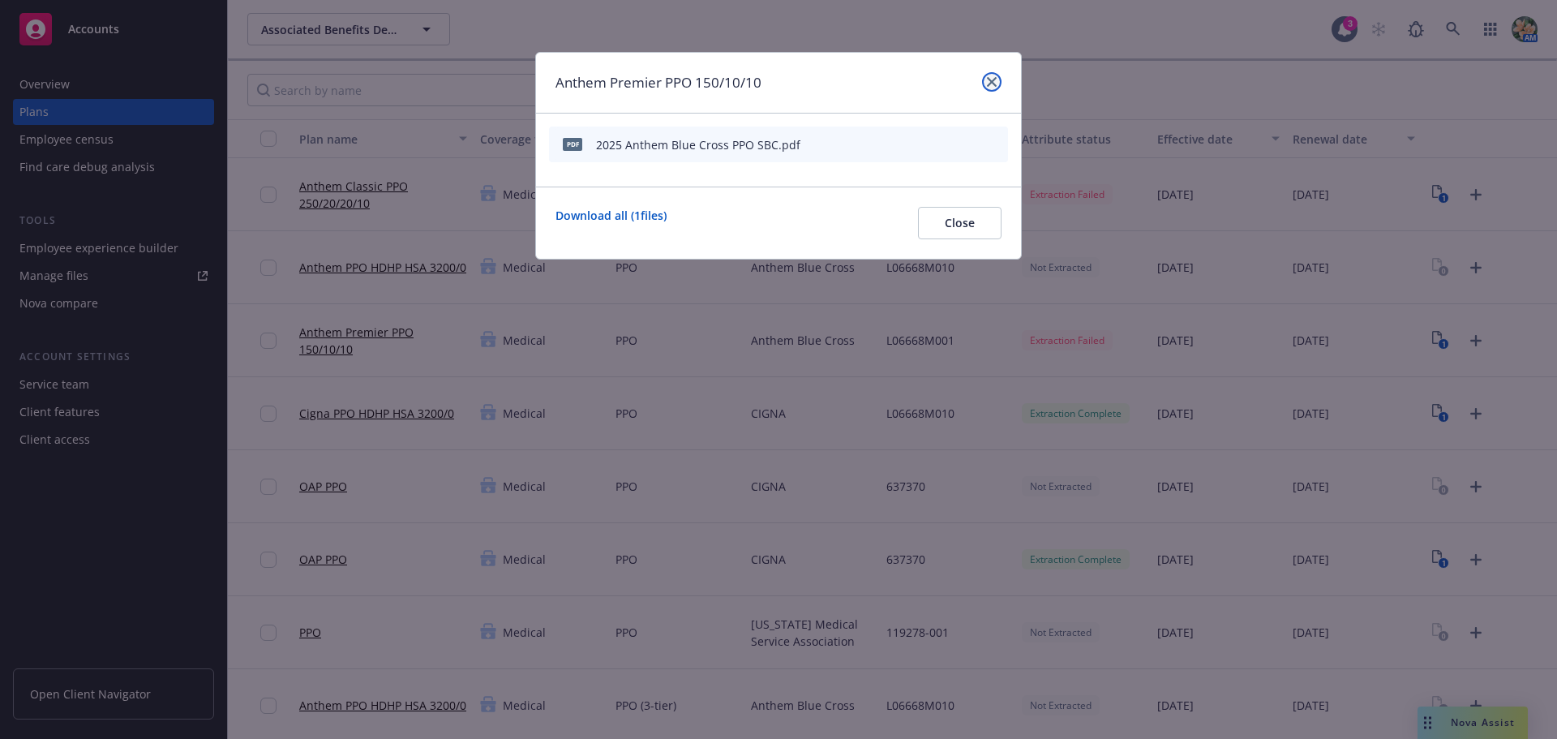
click at [996, 81] on icon "close" at bounding box center [992, 82] width 10 height 10
